Goal: Feedback & Contribution: Leave review/rating

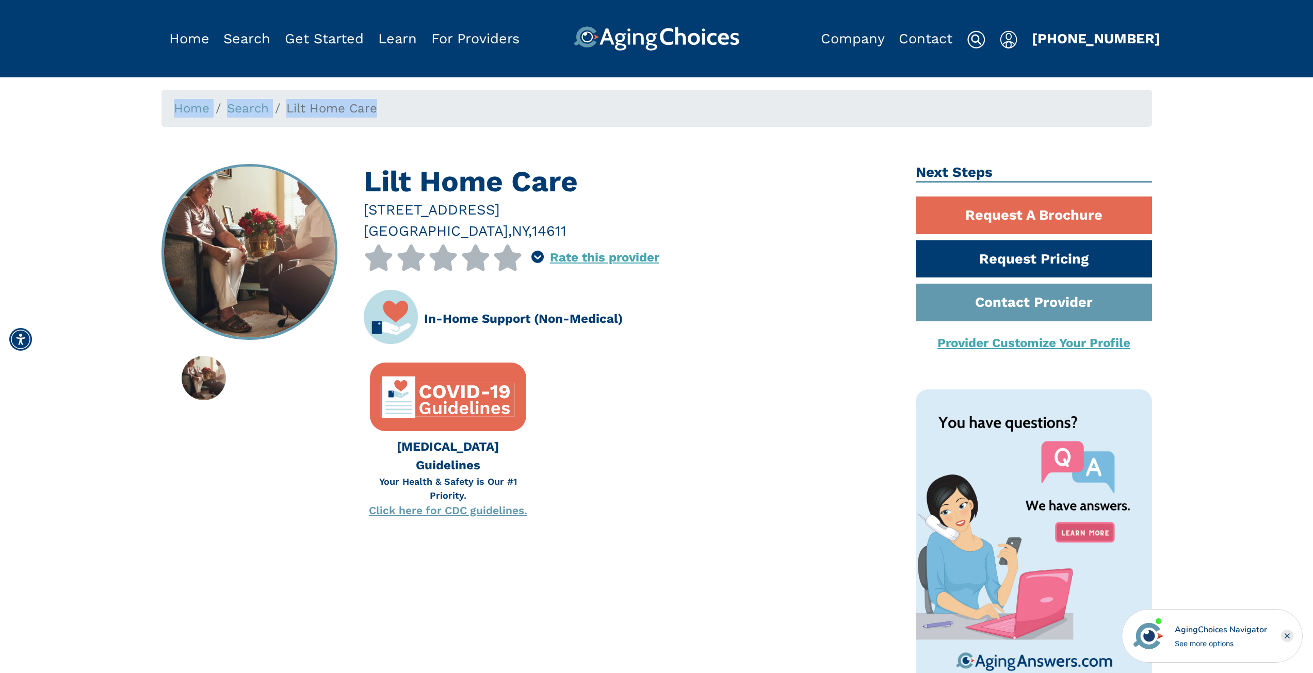
drag, startPoint x: 380, startPoint y: 110, endPoint x: 107, endPoint y: 95, distance: 273.4
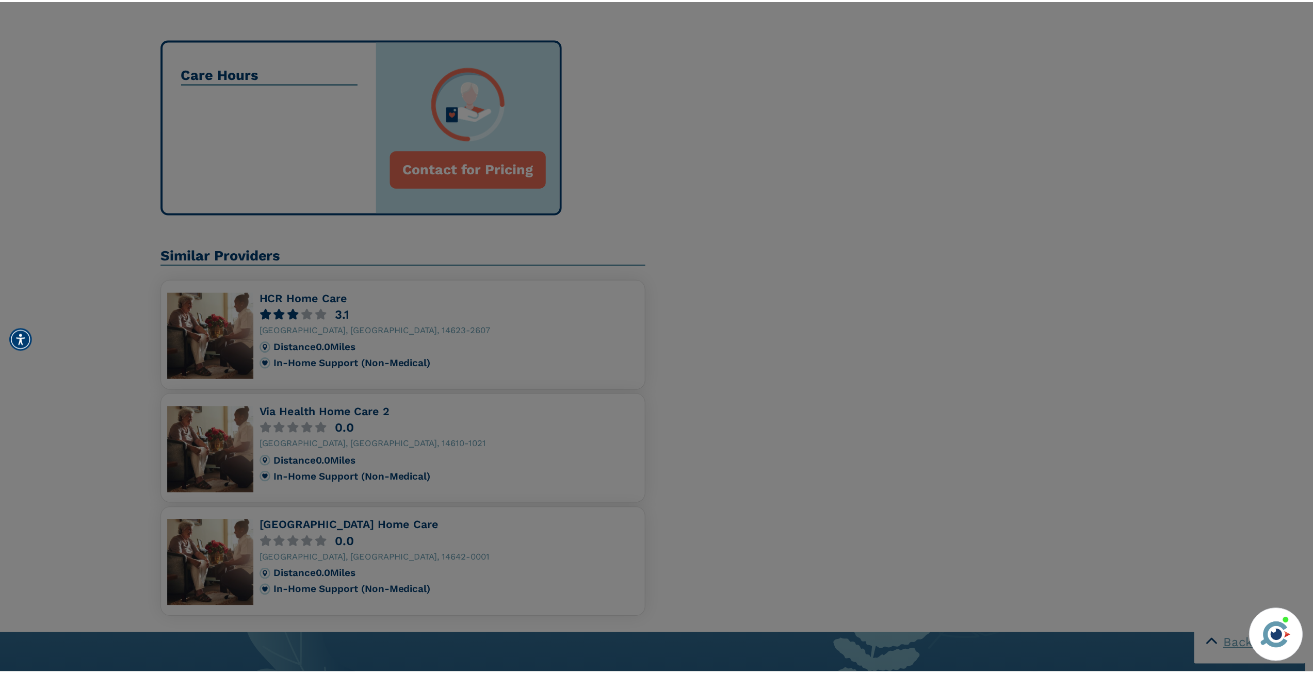
scroll to position [929, 0]
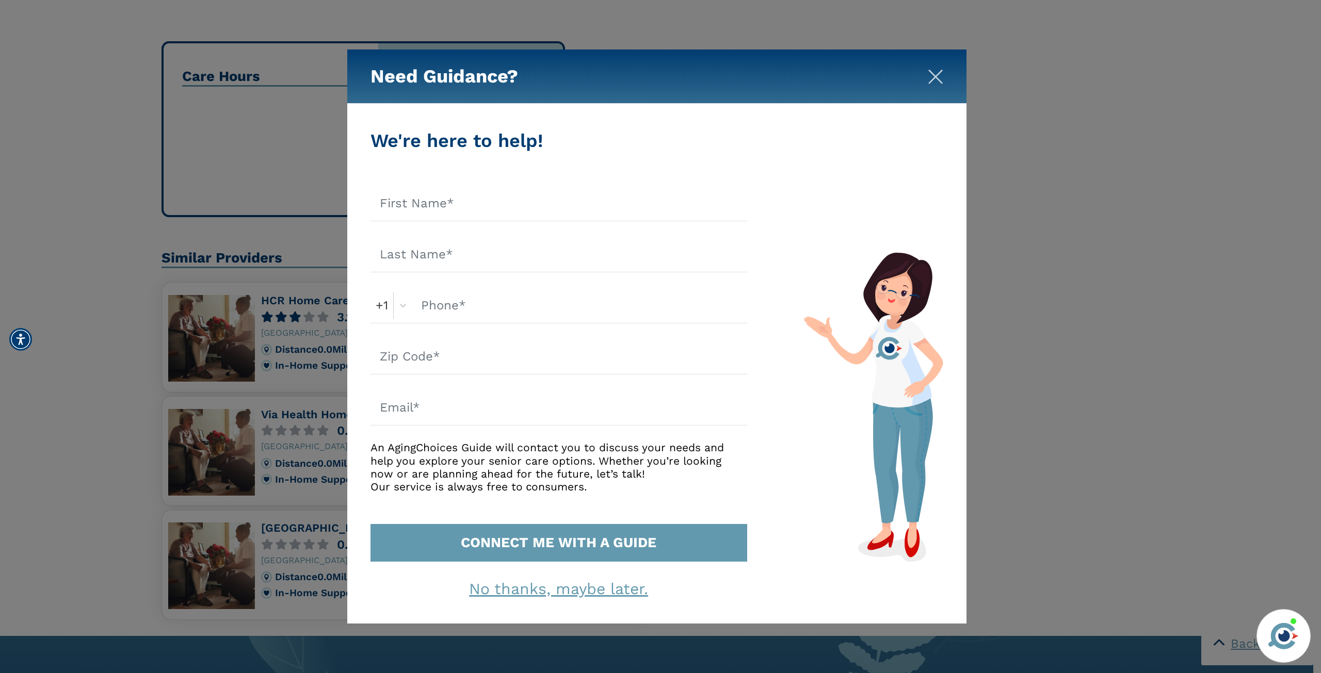
click at [934, 70] on img "Close" at bounding box center [935, 76] width 15 height 15
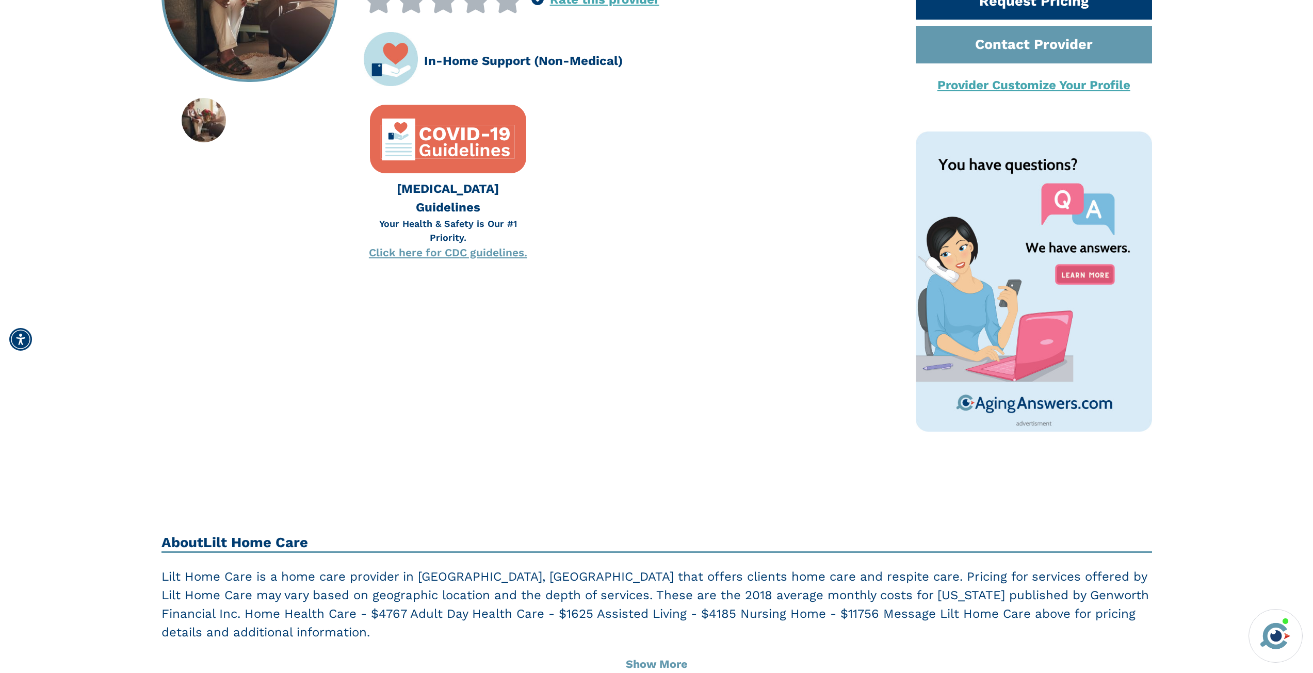
scroll to position [0, 0]
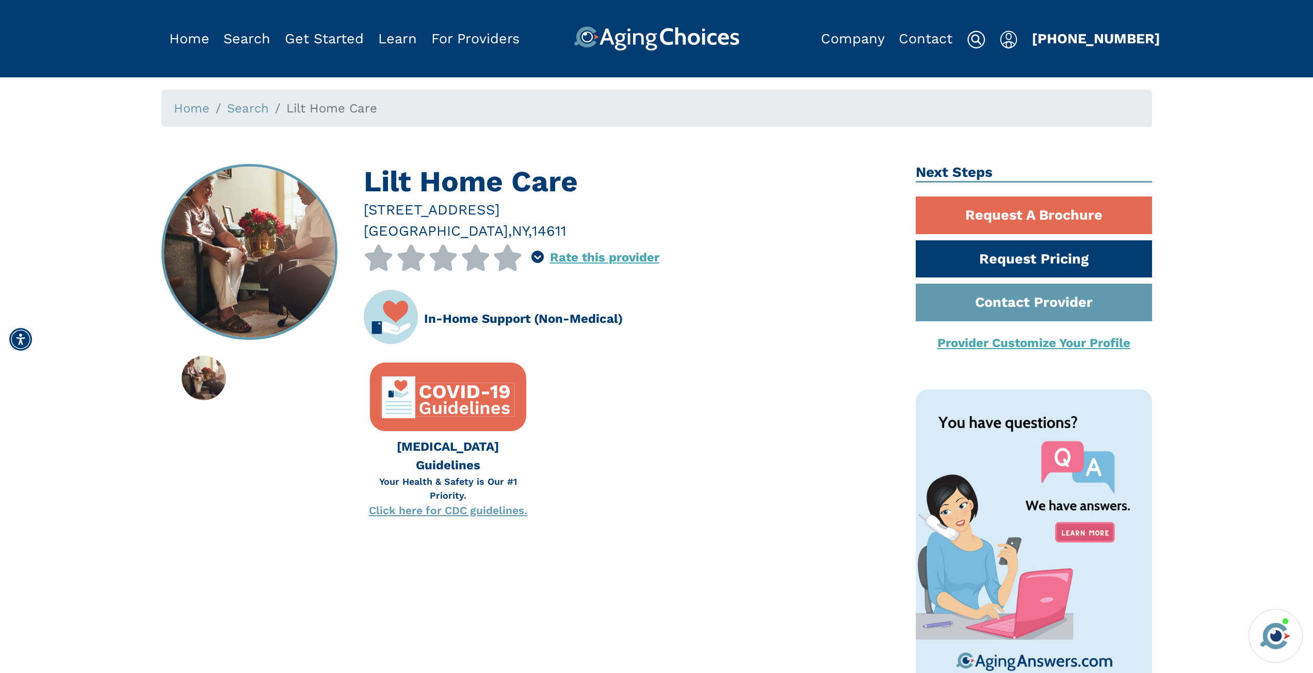
click at [353, 174] on div "Lilt Home Care 803 West Avenue 353 Rochester Rochester , NY , 14611 0 out of 5 …" at bounding box center [531, 462] width 755 height 596
click at [346, 170] on div "Lilt Home Care 803 West Avenue 353 Rochester Rochester , NY , 14611 0 out of 5 …" at bounding box center [531, 462] width 755 height 596
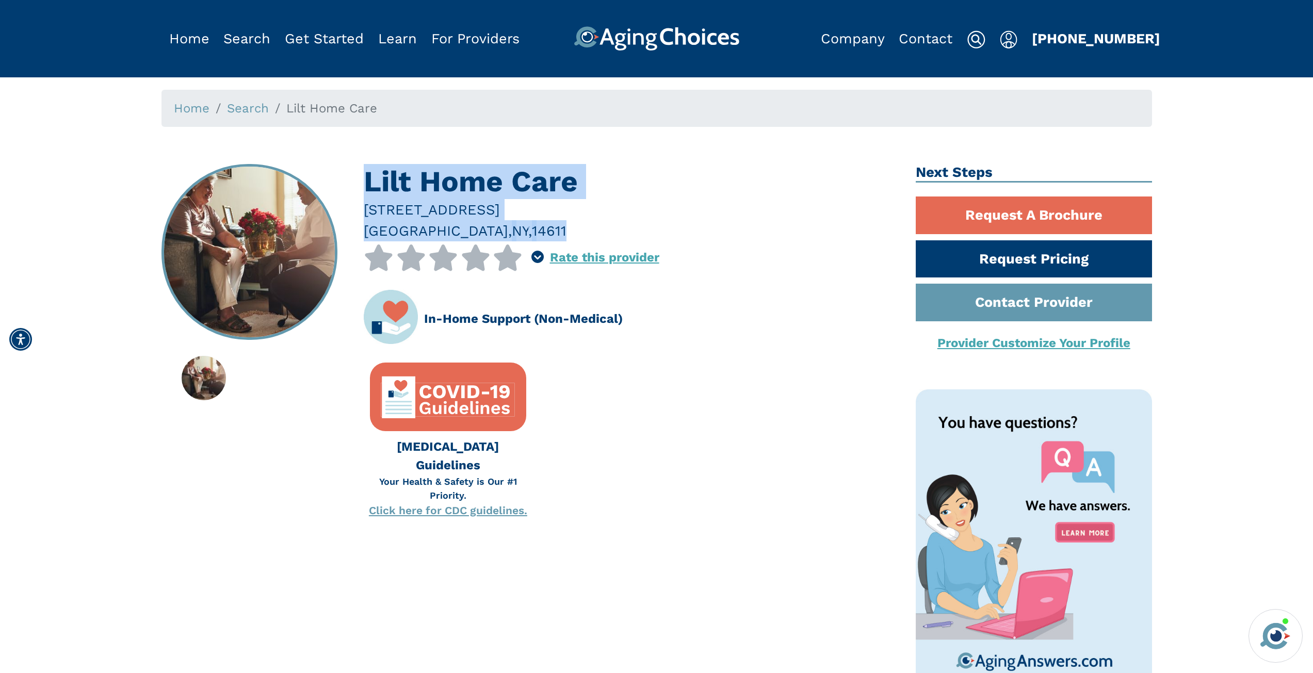
drag, startPoint x: 364, startPoint y: 172, endPoint x: 687, endPoint y: 238, distance: 329.7
click at [687, 238] on div "Lilt Home Care 803 West Avenue 353 Rochester Rochester , NY , 14611 0 out of 5 …" at bounding box center [632, 347] width 537 height 367
drag, startPoint x: 686, startPoint y: 237, endPoint x: 681, endPoint y: 235, distance: 5.8
click at [686, 237] on div at bounding box center [632, 230] width 537 height 21
click at [652, 200] on div "[STREET_ADDRESS]" at bounding box center [632, 209] width 537 height 21
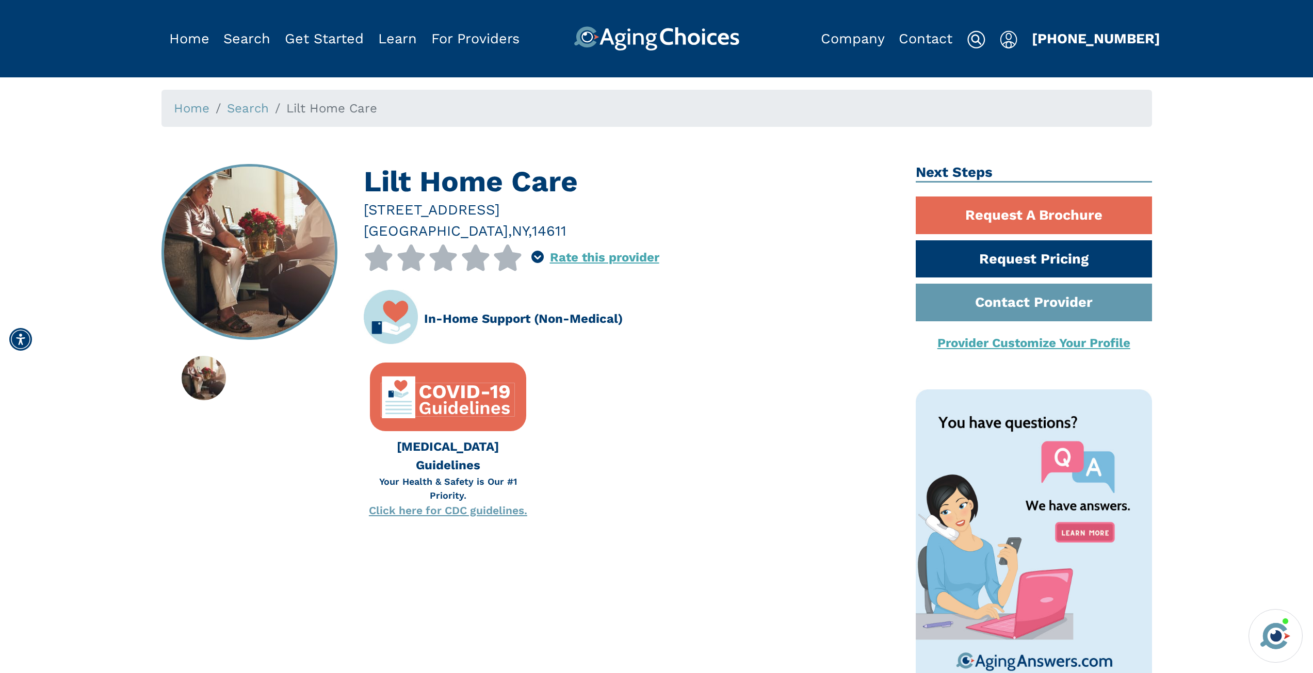
click at [512, 265] on icon at bounding box center [508, 258] width 30 height 26
click at [504, 257] on icon at bounding box center [508, 258] width 30 height 26
click at [568, 254] on link "Rate this provider" at bounding box center [604, 257] width 109 height 14
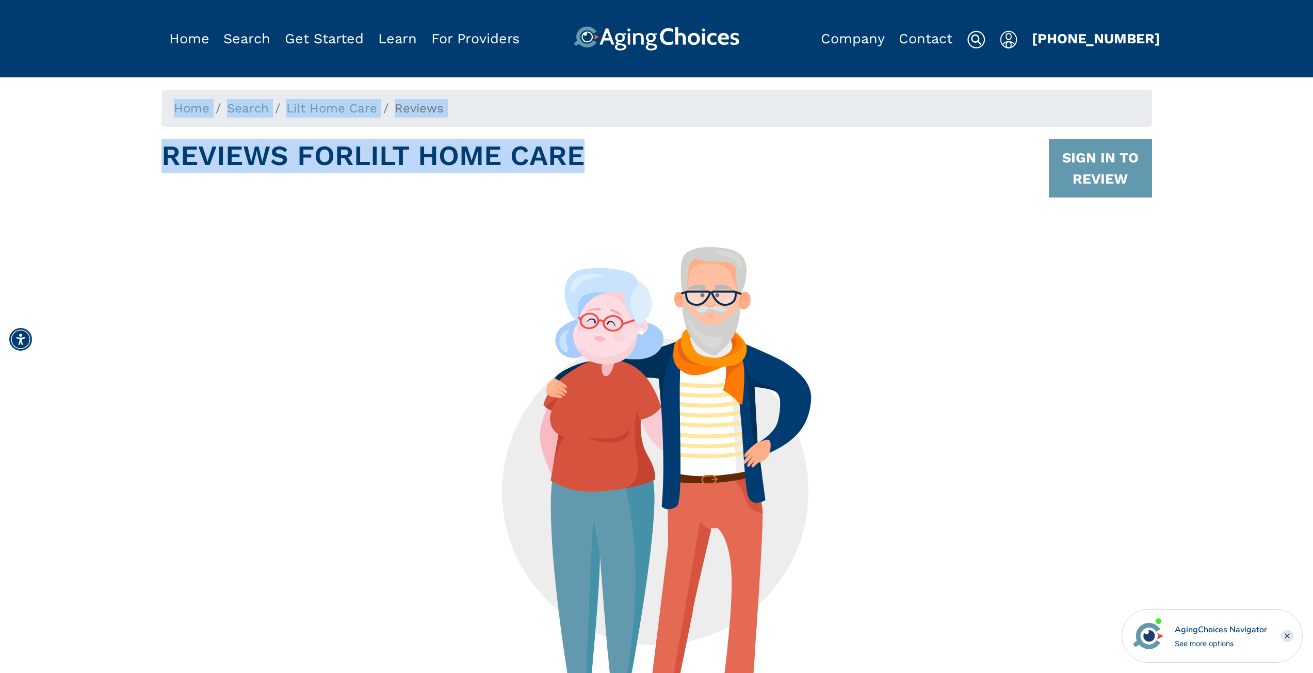
drag, startPoint x: 634, startPoint y: 159, endPoint x: 113, endPoint y: 99, distance: 524.1
click at [113, 99] on div "Home Search Lilt Home Care Reviews Reviews For Lilt Home Care SIGN IN TO REVIEW…" at bounding box center [657, 435] width 1298 height 690
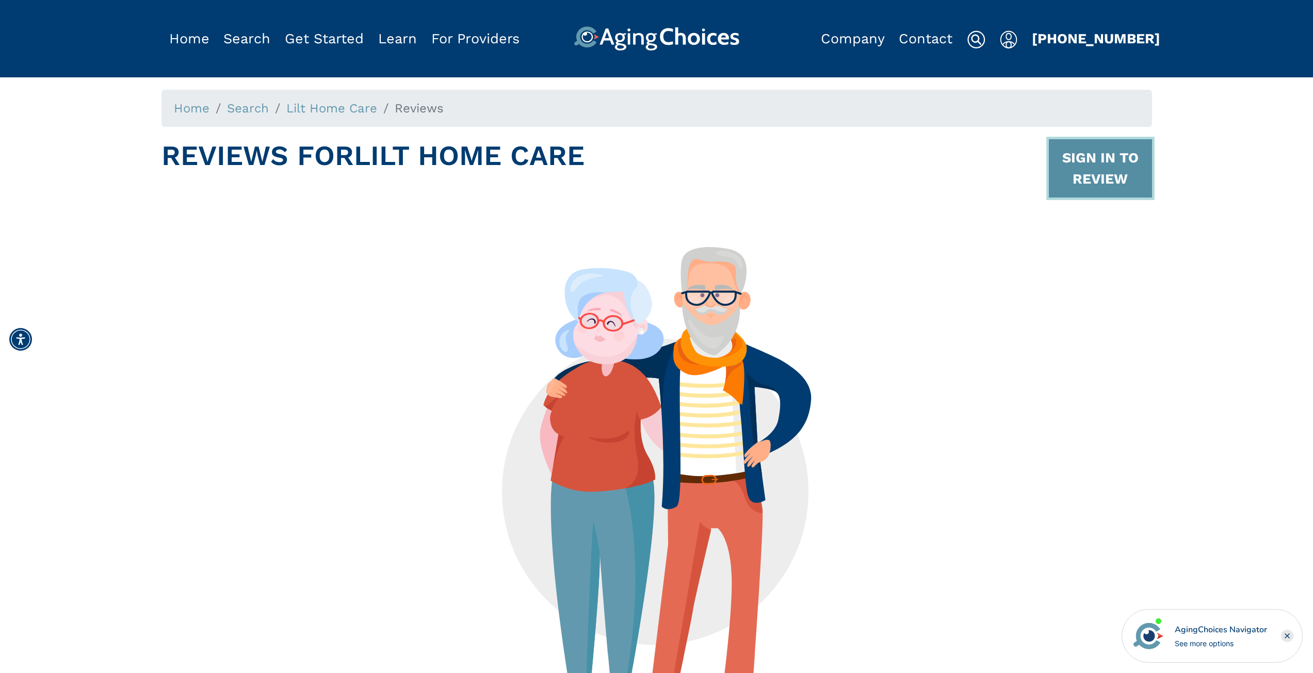
click at [1116, 166] on button "SIGN IN TO REVIEW" at bounding box center [1100, 168] width 103 height 58
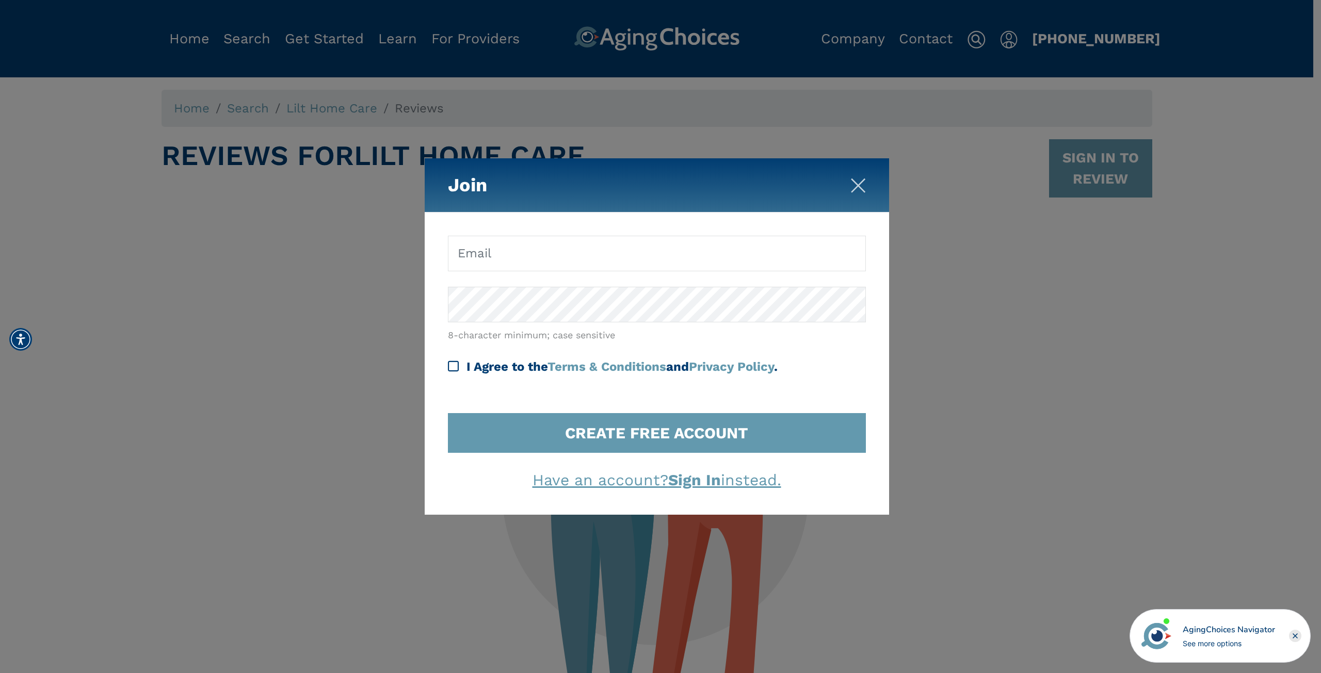
drag, startPoint x: 855, startPoint y: 180, endPoint x: 811, endPoint y: 175, distance: 44.6
click at [856, 180] on img "Close" at bounding box center [857, 185] width 15 height 15
